Goal: Information Seeking & Learning: Check status

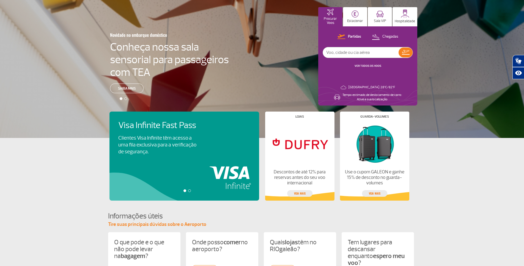
scroll to position [18, 0]
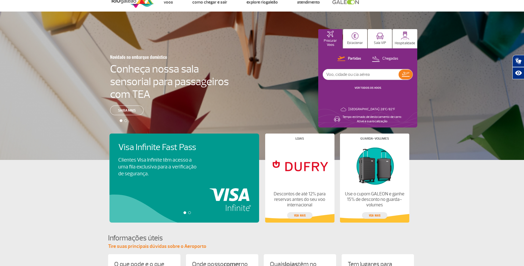
scroll to position [0, 0]
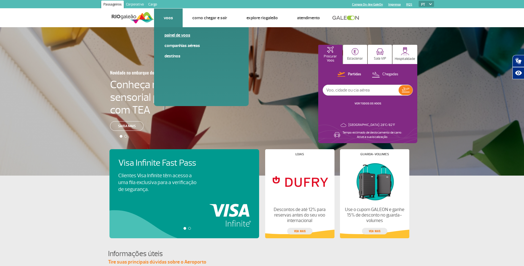
click at [173, 36] on link "Painel de voos" at bounding box center [202, 35] width 74 height 6
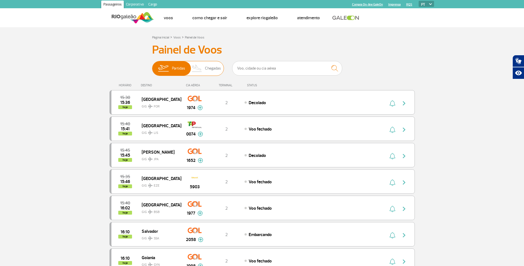
click at [209, 71] on span "Chegadas" at bounding box center [213, 68] width 16 height 14
click at [152, 66] on input "Partidas Chegadas" at bounding box center [152, 66] width 0 height 0
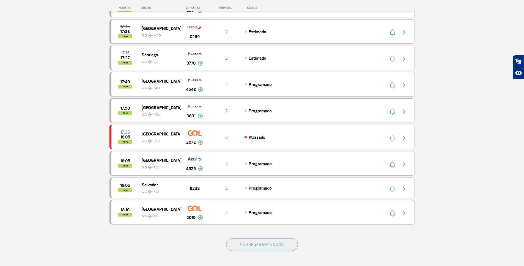
scroll to position [475, 0]
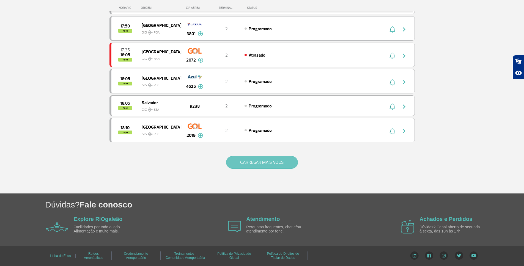
click at [257, 161] on button "CARREGAR MAIS VOOS" at bounding box center [262, 162] width 72 height 13
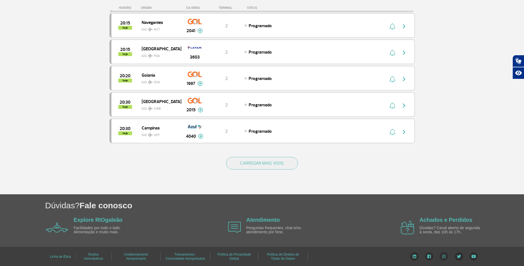
scroll to position [1003, 0]
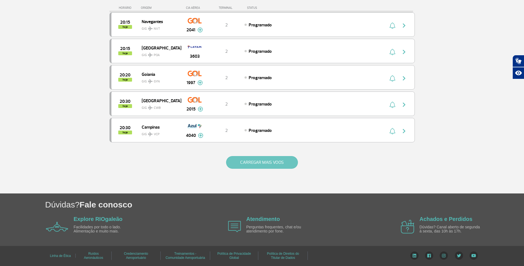
click at [266, 161] on button "CARREGAR MAIS VOOS" at bounding box center [262, 162] width 72 height 13
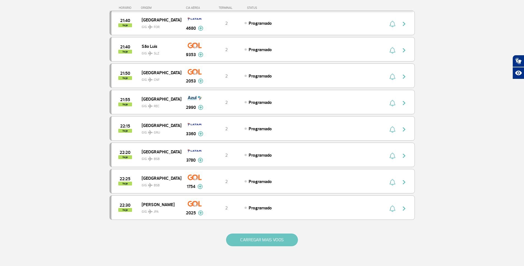
scroll to position [1458, 0]
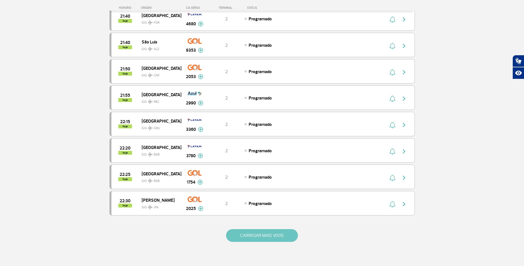
click at [251, 234] on button "CARREGAR MAIS VOOS" at bounding box center [262, 235] width 72 height 13
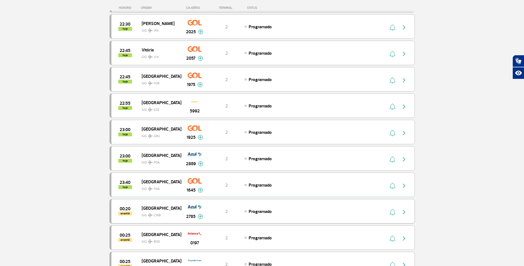
scroll to position [1635, 0]
click at [200, 138] on img at bounding box center [200, 137] width 5 height 5
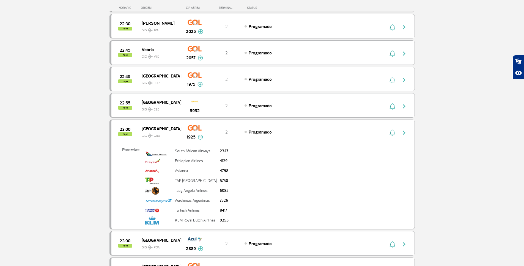
click at [198, 137] on img at bounding box center [200, 137] width 5 height 5
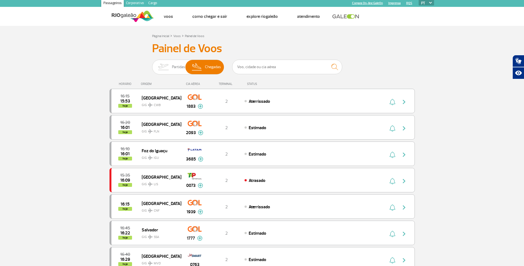
scroll to position [0, 0]
